Goal: Task Accomplishment & Management: Complete application form

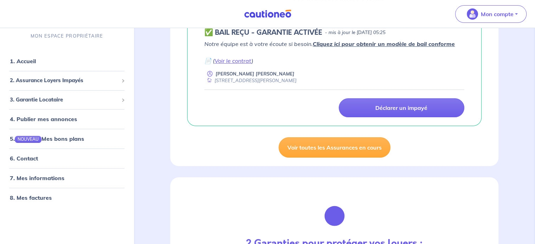
scroll to position [176, 0]
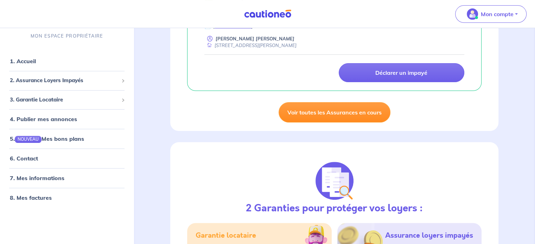
click at [329, 107] on link "Voir toutes les Assurances en cours" at bounding box center [334, 112] width 112 height 20
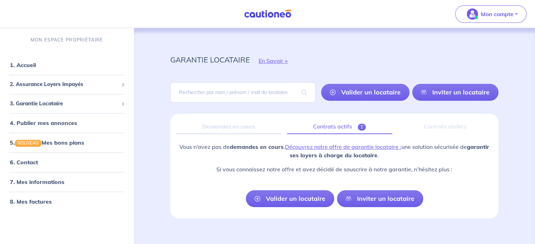
click at [342, 125] on link "Contrats actifs 1" at bounding box center [339, 127] width 105 height 15
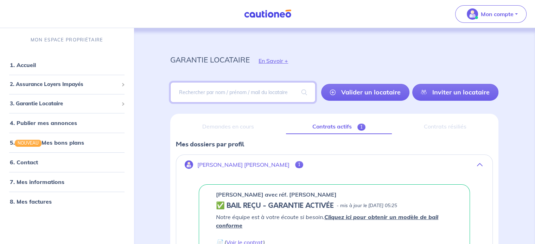
click at [264, 89] on input "search" at bounding box center [242, 92] width 145 height 20
click at [363, 87] on link "Valider un locataire" at bounding box center [365, 92] width 88 height 17
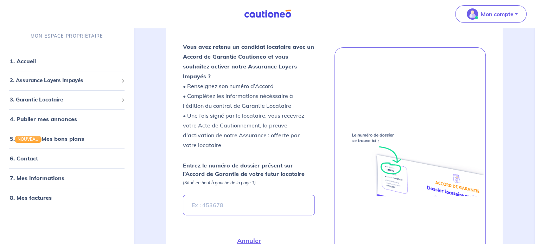
scroll to position [149, 0]
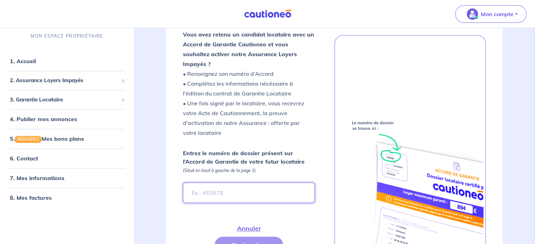
click at [230, 183] on input "Entrez le numéro de dossier présent sur l’Accord de Garantie de votre futur loc…" at bounding box center [249, 193] width 132 height 20
paste input "agloQd"
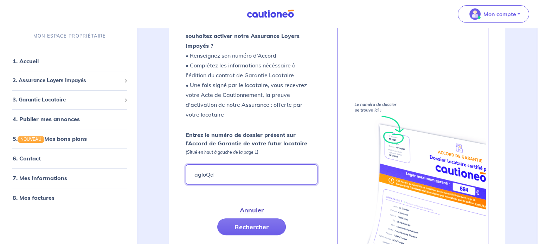
scroll to position [184, 0]
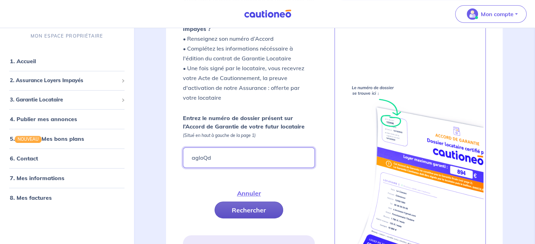
type input "agloQd"
click at [245, 202] on button "Rechercher" at bounding box center [248, 210] width 69 height 17
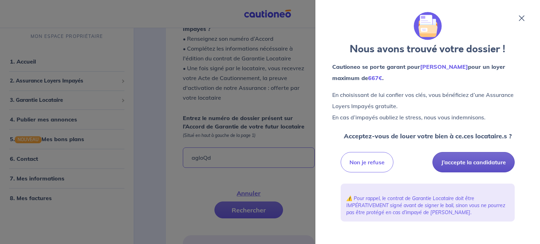
click at [477, 162] on button "J’accepte la candidature" at bounding box center [473, 162] width 82 height 20
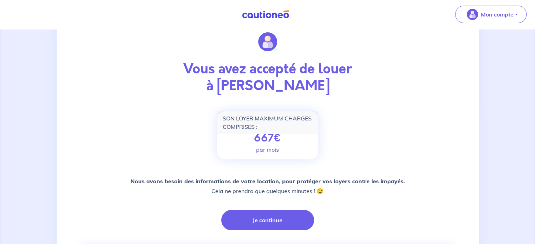
scroll to position [70, 0]
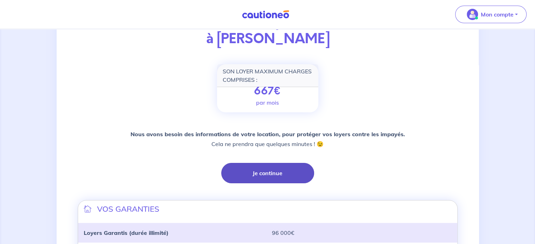
click at [265, 179] on button "Je continue" at bounding box center [267, 173] width 93 height 20
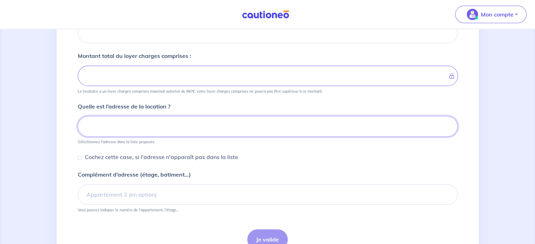
scroll to position [52, 0]
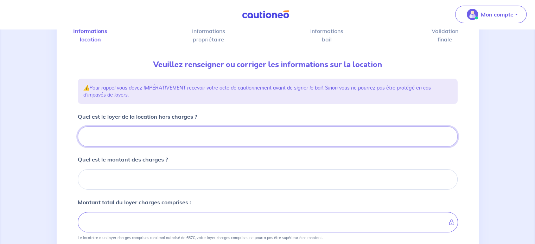
click at [137, 135] on input "Quel est le loyer de la location hors charges ?" at bounding box center [268, 137] width 380 height 20
type input "36"
type input "360"
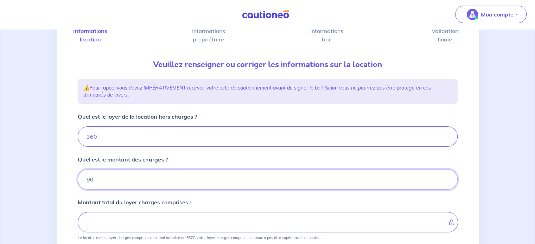
type input "90"
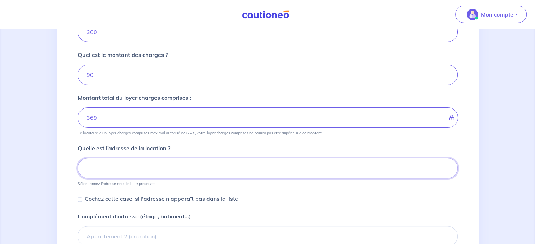
type input "450"
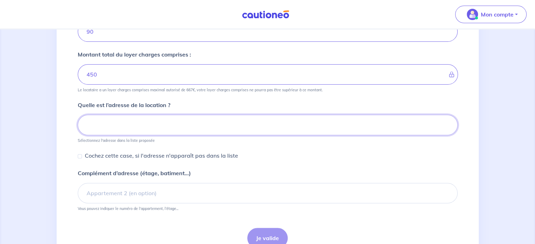
scroll to position [202, 0]
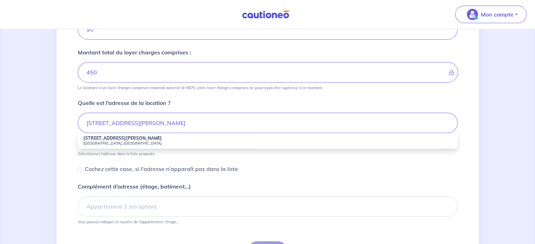
click at [120, 136] on strong "83 Rue Philippe Fabia" at bounding box center [122, 138] width 78 height 5
type input "83 Rue Philippe Fabia, Lyon, France"
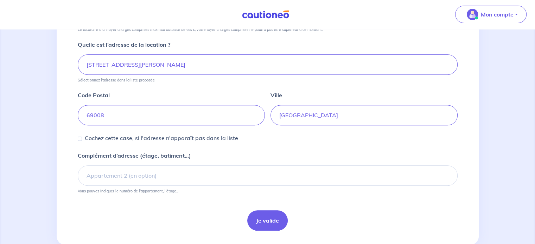
scroll to position [272, 0]
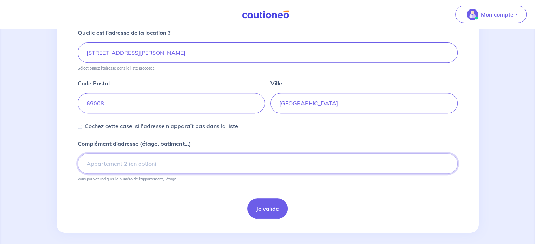
click at [126, 164] on input "Complément d’adresse (étage, batiment...)" at bounding box center [268, 164] width 380 height 20
type input "Chez Casa Lyon Jurado - 1er etage"
click at [266, 203] on button "Je valide" at bounding box center [267, 209] width 40 height 20
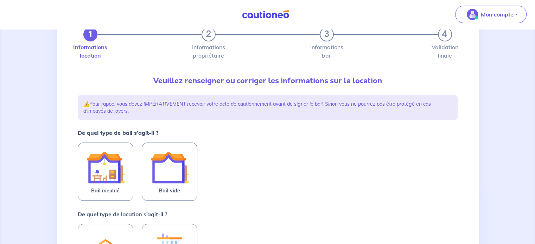
scroll to position [70, 0]
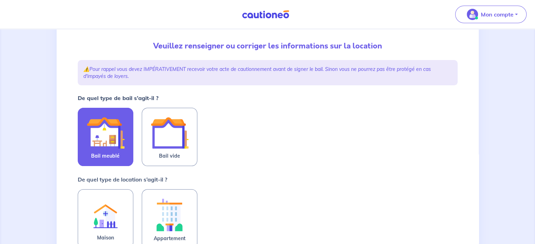
click at [91, 139] on img at bounding box center [105, 133] width 38 height 38
click at [0, 0] on input "Bail meublé" at bounding box center [0, 0] width 0 height 0
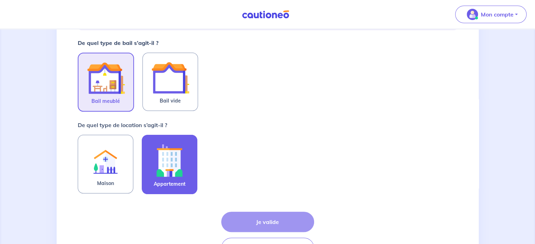
scroll to position [141, 0]
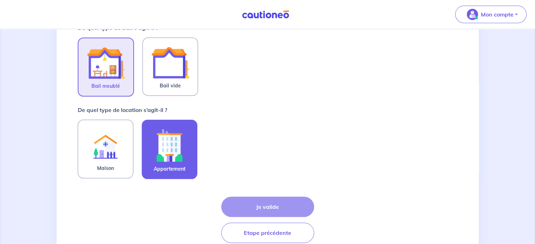
click at [166, 152] on img at bounding box center [169, 145] width 38 height 39
click at [0, 0] on input "Appartement" at bounding box center [0, 0] width 0 height 0
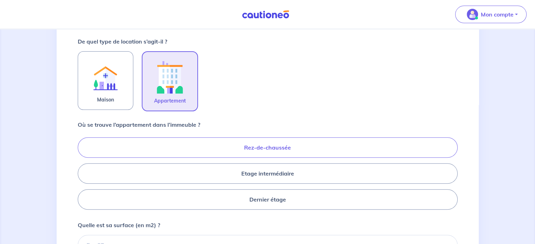
scroll to position [211, 0]
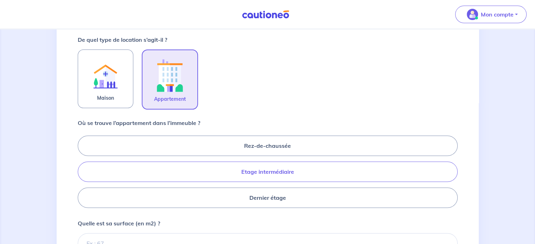
click at [281, 168] on label "Etage intermédiaire" at bounding box center [268, 172] width 380 height 20
click at [82, 169] on input "Etage intermédiaire" at bounding box center [80, 171] width 5 height 5
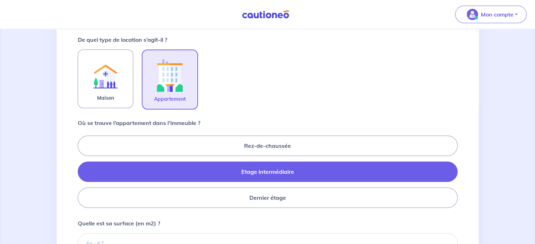
radio input "true"
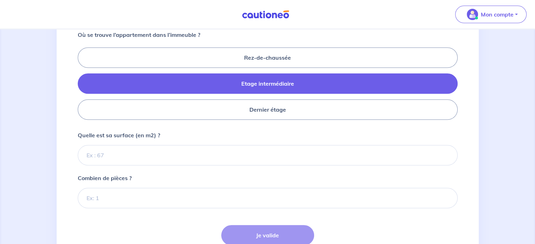
scroll to position [316, 0]
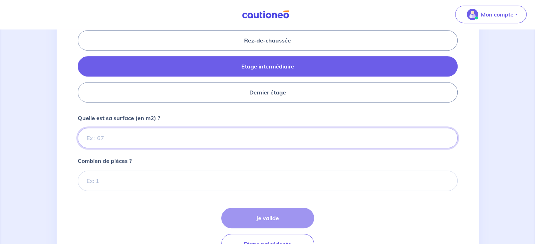
click at [175, 135] on input "Quelle est sa surface (en m2) ?" at bounding box center [268, 138] width 380 height 20
type input "85"
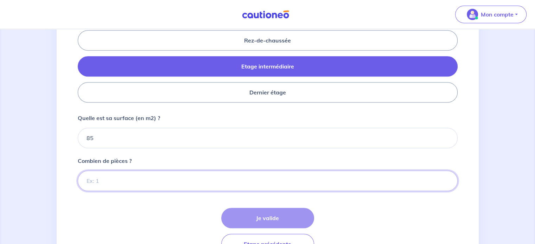
click at [150, 185] on input "Combien de pièces ?" at bounding box center [268, 181] width 380 height 20
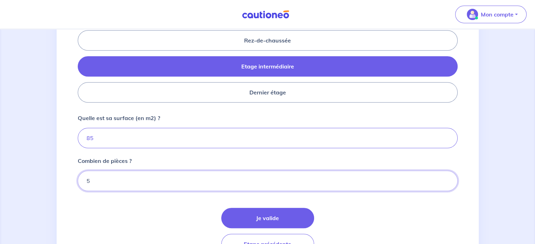
type input "5"
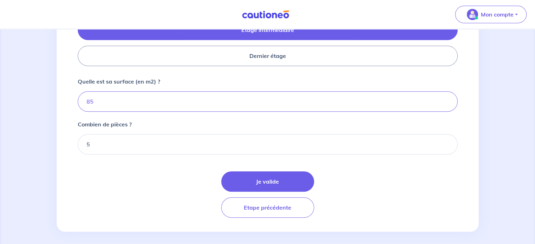
scroll to position [355, 0]
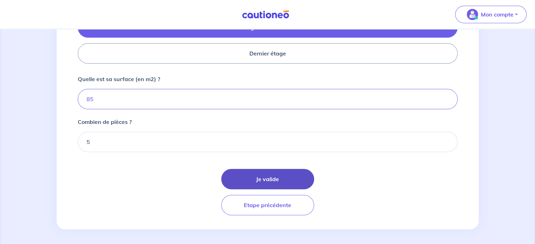
click at [277, 176] on button "Je valide" at bounding box center [267, 179] width 93 height 20
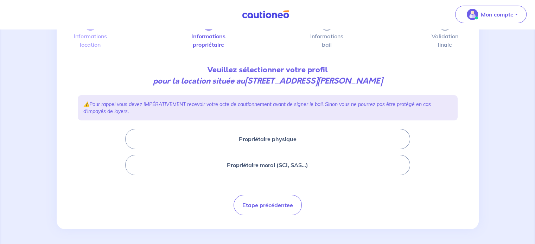
scroll to position [48, 0]
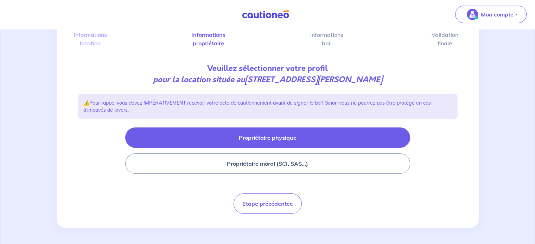
click at [270, 137] on button "Propriétaire physique" at bounding box center [267, 138] width 285 height 20
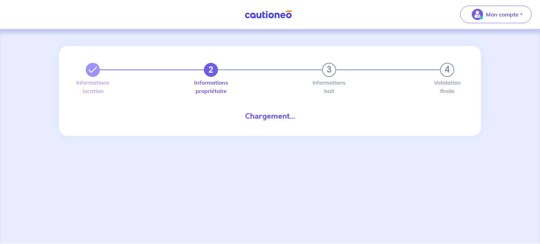
select select "FR"
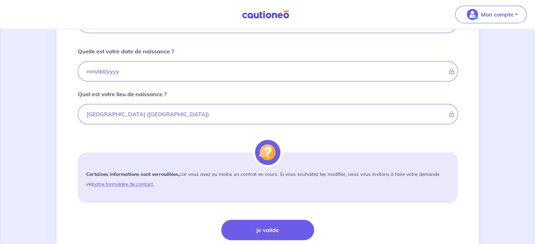
scroll to position [527, 0]
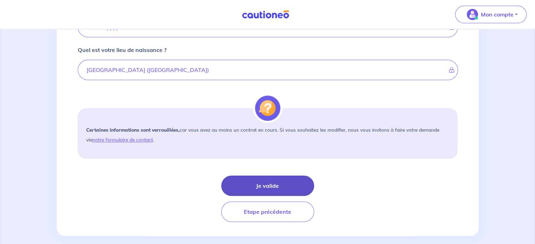
click at [275, 184] on button "Je valide" at bounding box center [267, 186] width 93 height 20
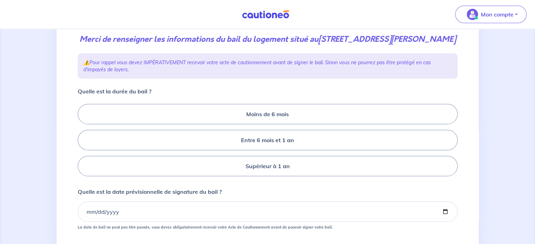
scroll to position [105, 0]
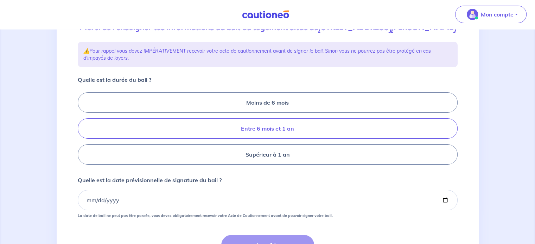
click at [281, 126] on label "Entre 6 mois et 1 an" at bounding box center [268, 128] width 380 height 20
click at [82, 127] on input "Entre 6 mois et 1 an" at bounding box center [80, 129] width 5 height 5
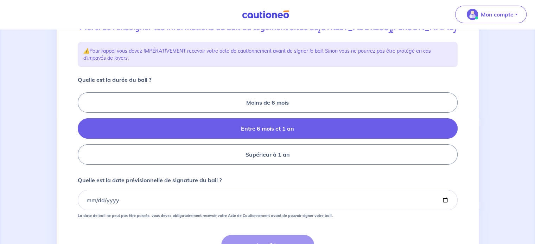
radio input "true"
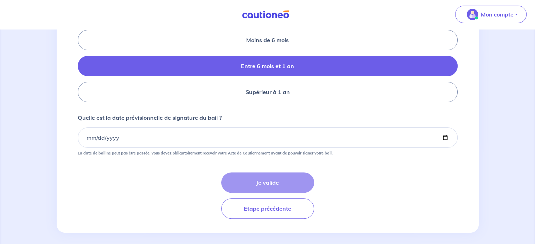
scroll to position [173, 0]
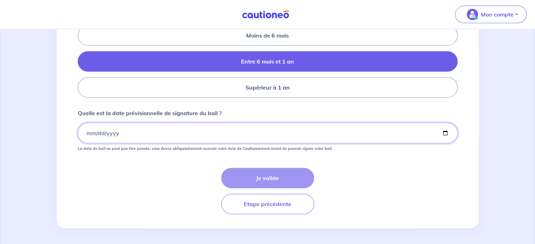
click at [86, 133] on input "Quelle est la date prévisionnelle de signature du bail ?" at bounding box center [268, 133] width 380 height 20
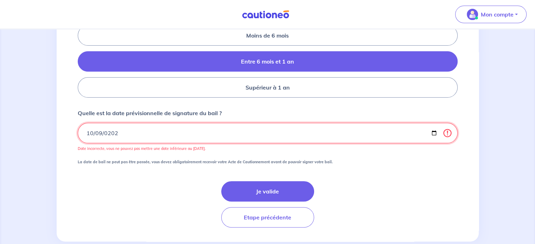
type input "2025-10-09"
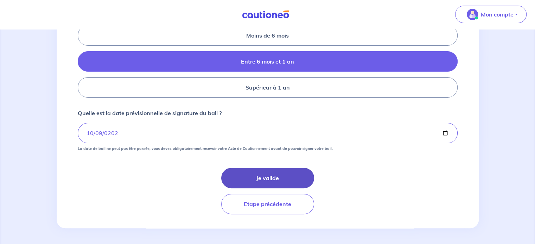
click at [270, 172] on button "Je valide" at bounding box center [267, 178] width 93 height 20
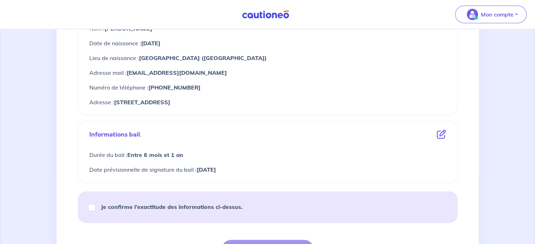
scroll to position [352, 0]
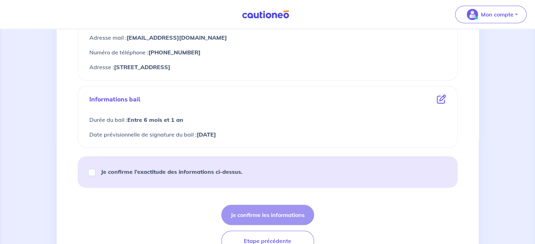
click at [194, 170] on strong "Je confirme l’exactitude des informations ci-dessus." at bounding box center [171, 171] width 141 height 7
click at [95, 170] on input "Je confirme l’exactitude des informations ci-dessus." at bounding box center [91, 172] width 7 height 7
checkbox input "true"
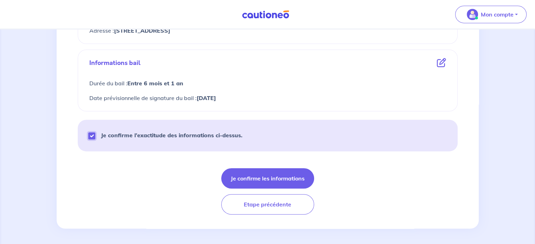
scroll to position [389, 0]
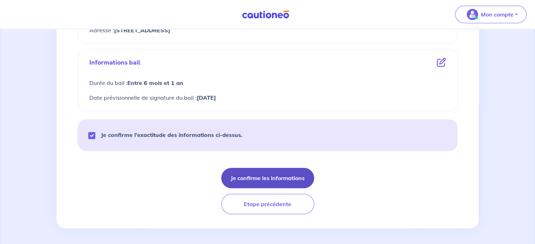
click at [278, 174] on button "Je confirme les informations" at bounding box center [267, 178] width 93 height 20
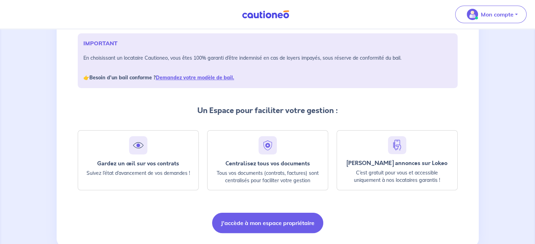
scroll to position [121, 0]
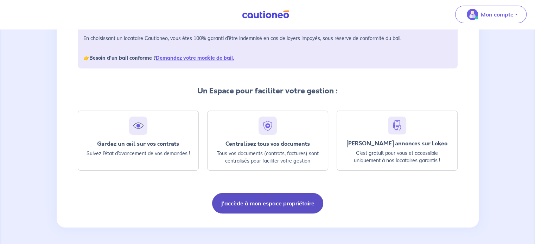
click at [280, 201] on button "J'accède à mon espace propriétaire" at bounding box center [267, 203] width 111 height 20
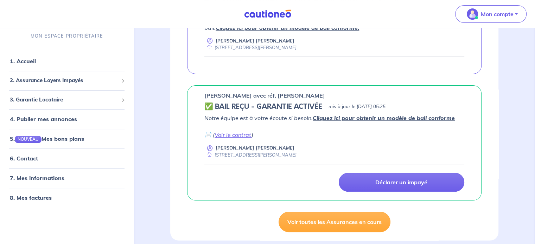
scroll to position [176, 0]
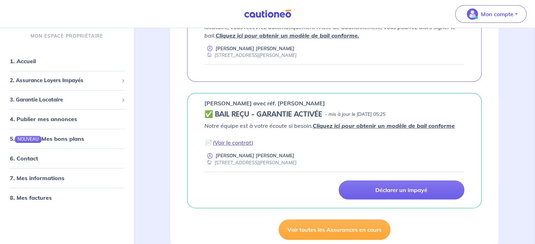
click at [238, 142] on link "Voir le contrat" at bounding box center [232, 142] width 37 height 7
click at [35, 159] on link "6. Contact" at bounding box center [23, 158] width 27 height 7
